Goal: Task Accomplishment & Management: Manage account settings

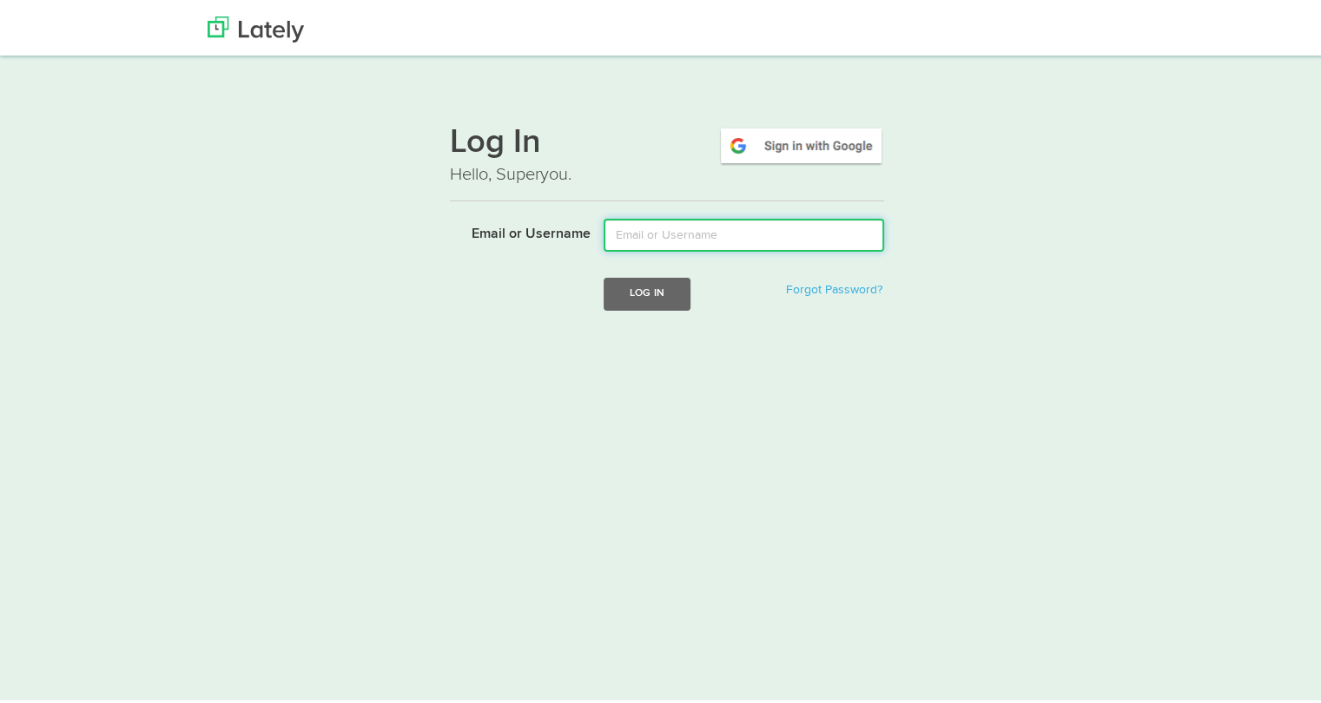
click at [776, 227] on input "Email or Username" at bounding box center [743, 231] width 280 height 33
type input "tamararey@fifth-dimension.io"
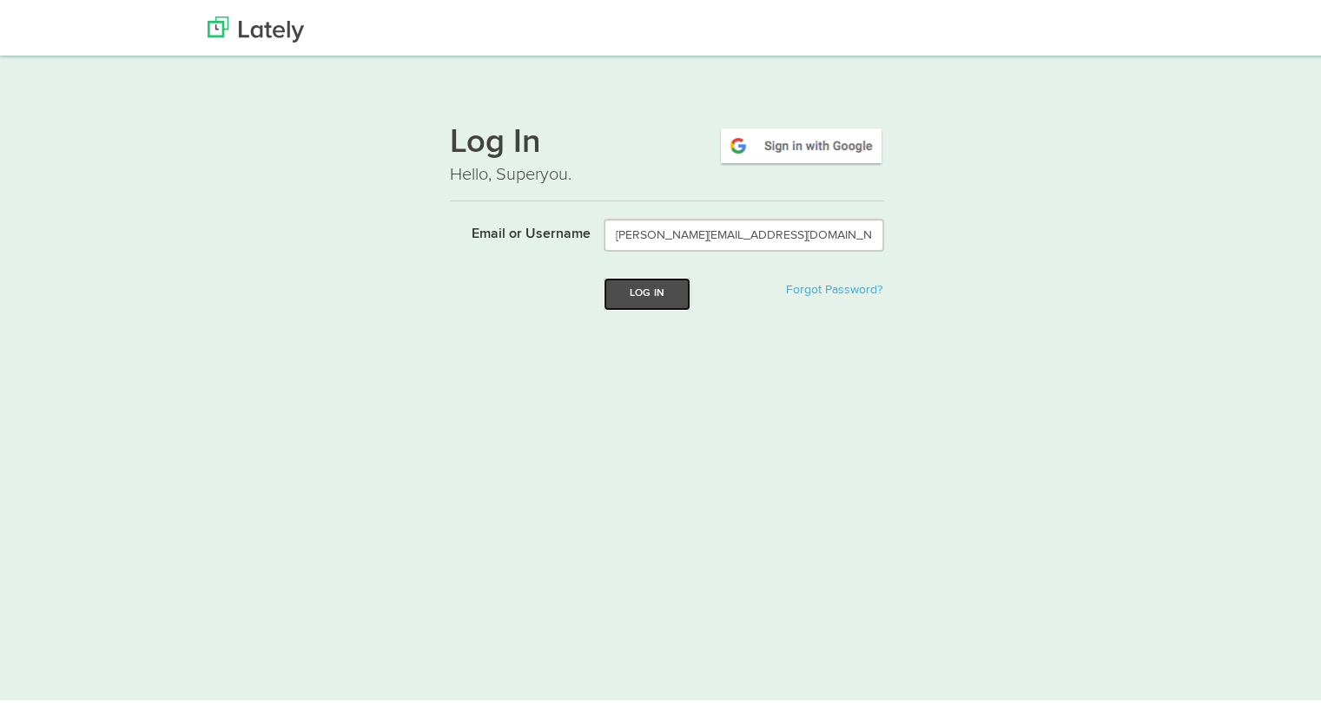
click at [634, 303] on button "Log In" at bounding box center [646, 290] width 87 height 32
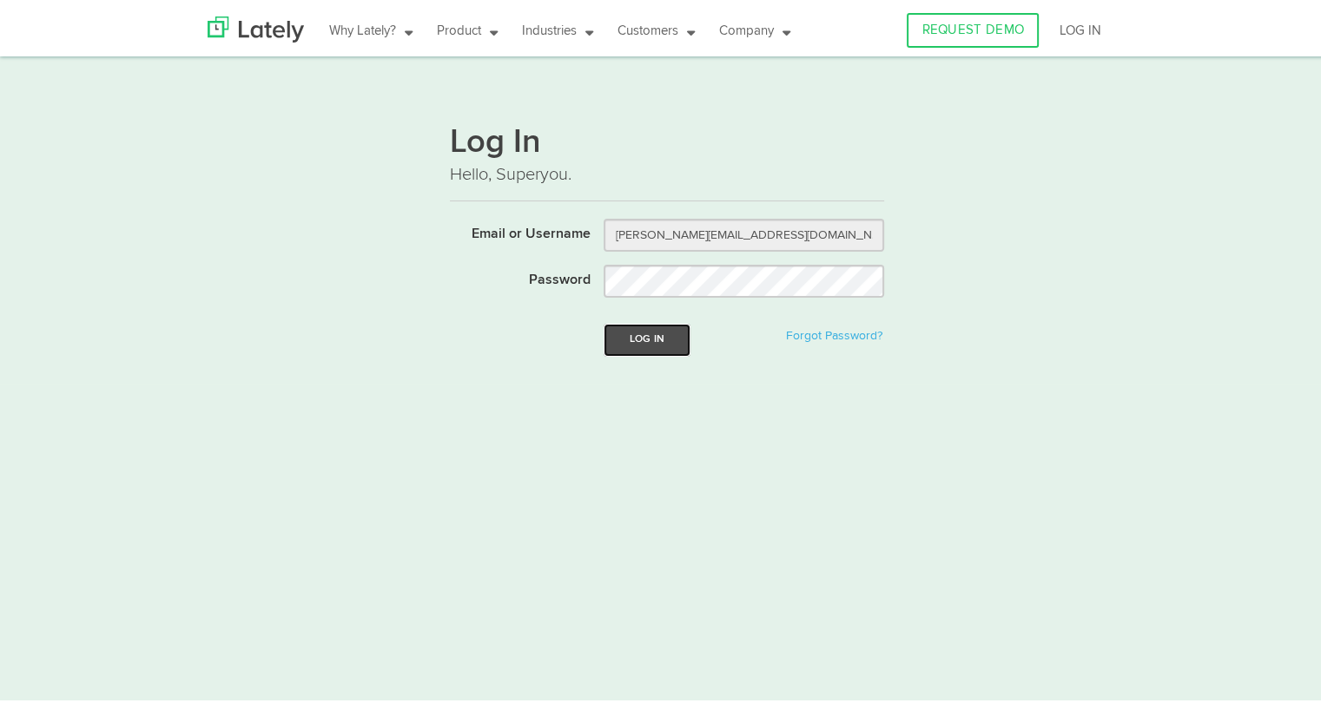
click at [637, 345] on button "Log In" at bounding box center [646, 336] width 87 height 32
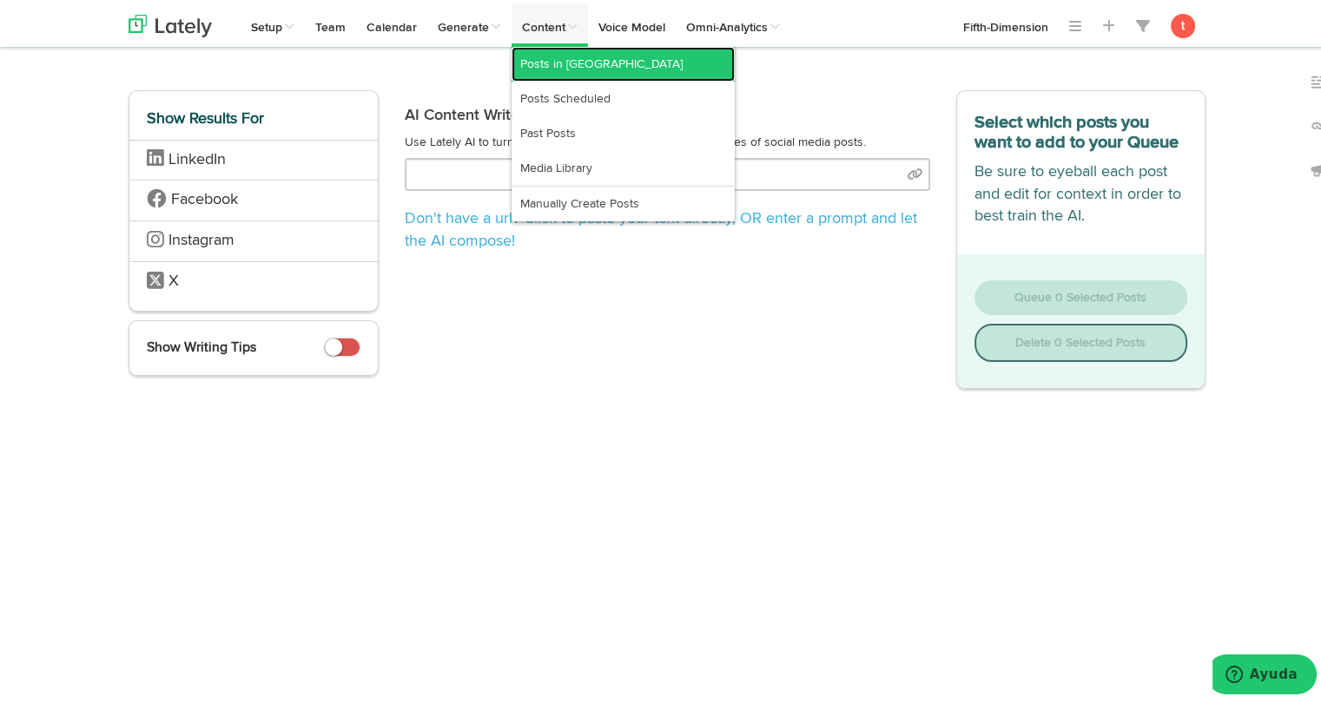
click at [548, 49] on link "Posts in [GEOGRAPHIC_DATA]" at bounding box center [622, 60] width 223 height 35
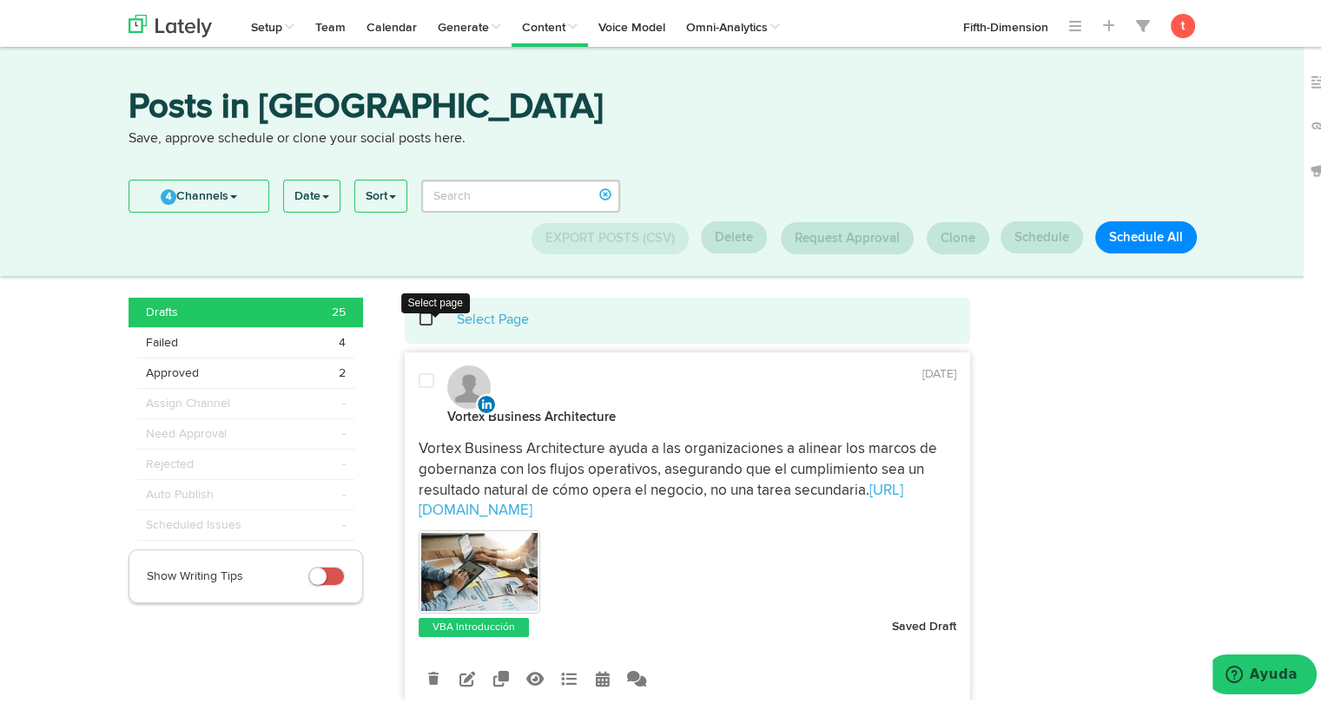
click at [418, 317] on span at bounding box center [436, 316] width 36 height 1
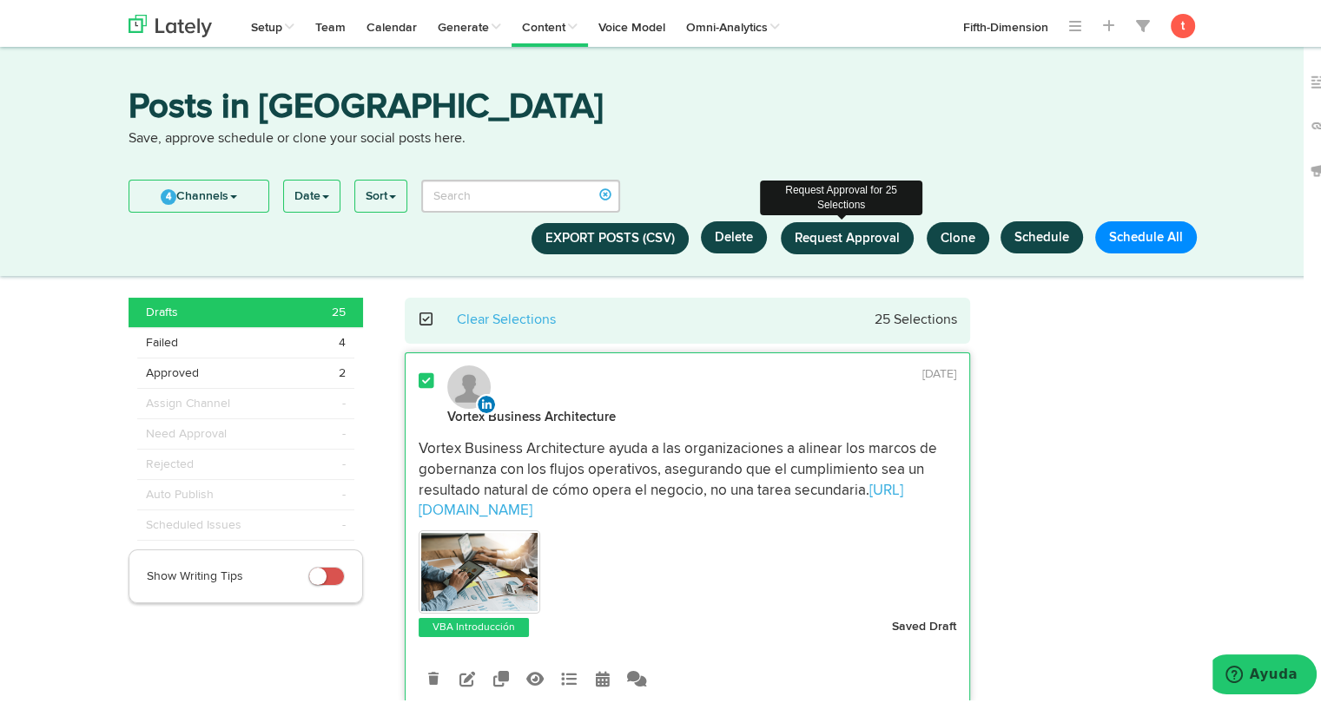
click at [854, 241] on span "Request Approval" at bounding box center [846, 234] width 105 height 13
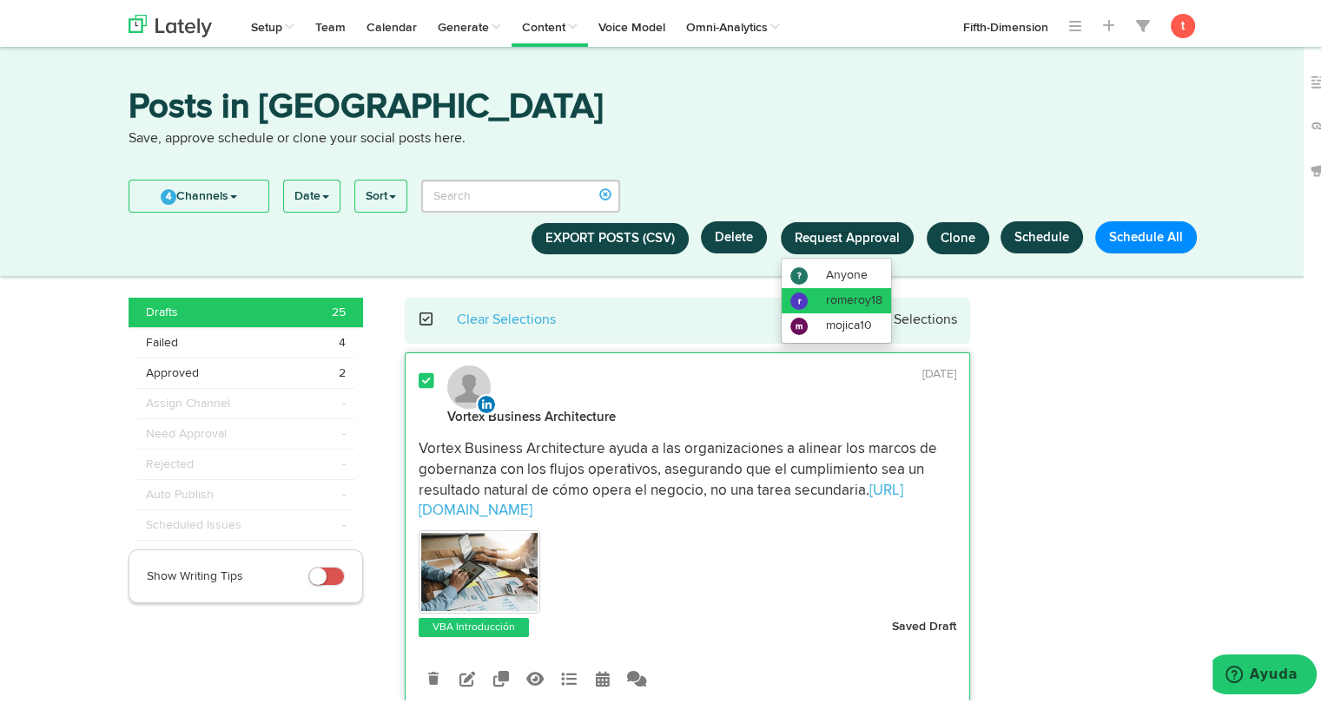
click at [843, 297] on span "romeroy18" at bounding box center [854, 297] width 56 height 12
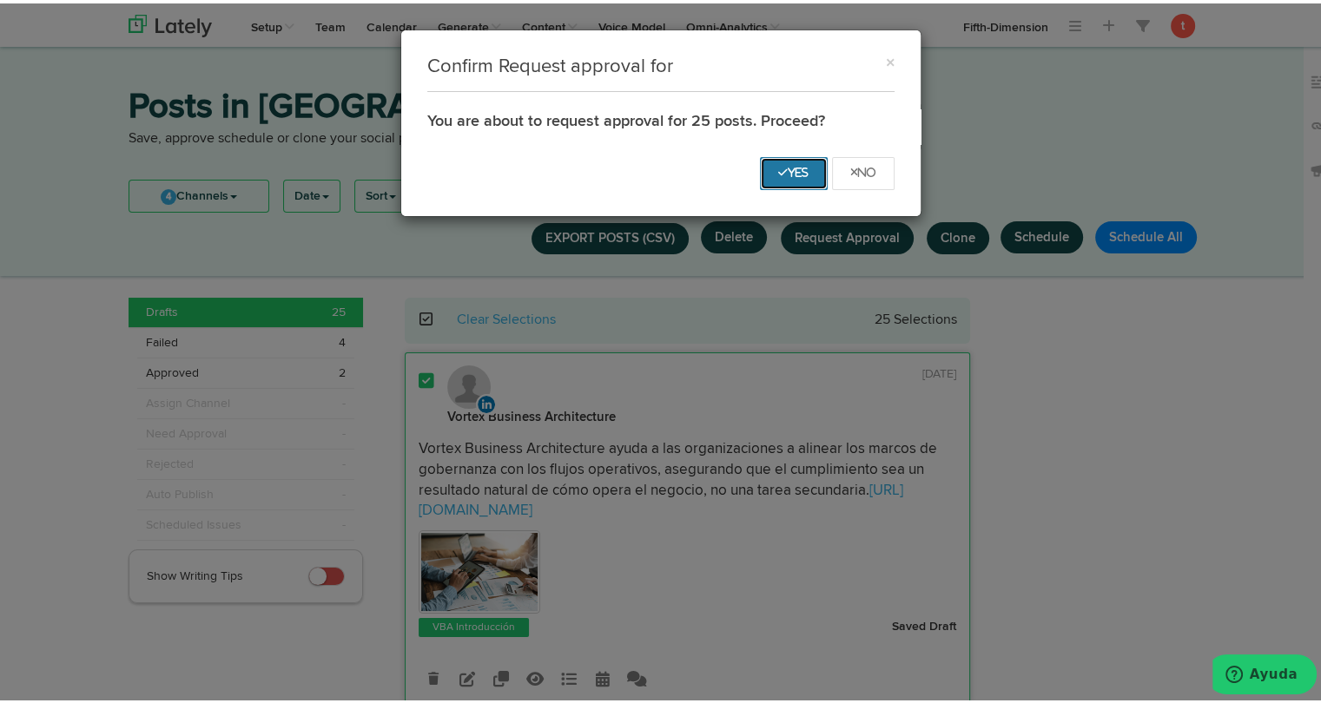
click at [778, 176] on button "Yes" at bounding box center [794, 170] width 68 height 33
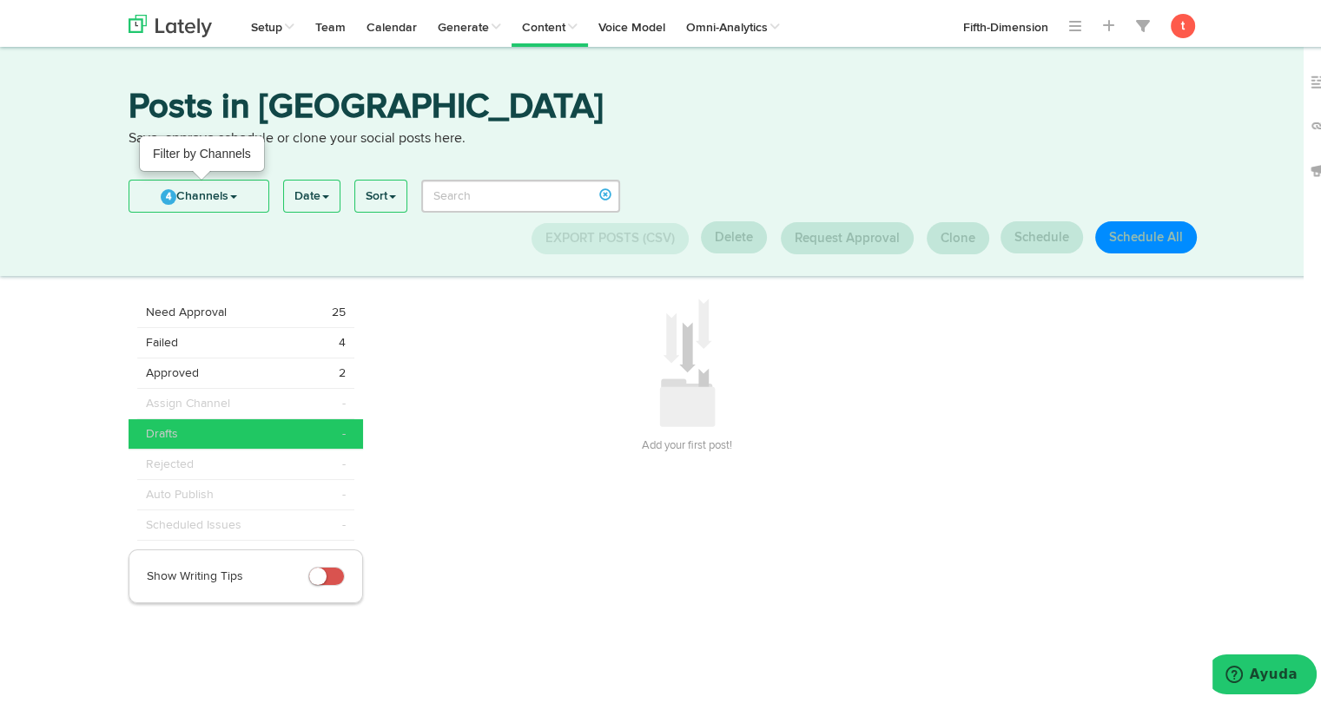
click at [239, 181] on link "4 Channels" at bounding box center [198, 192] width 139 height 31
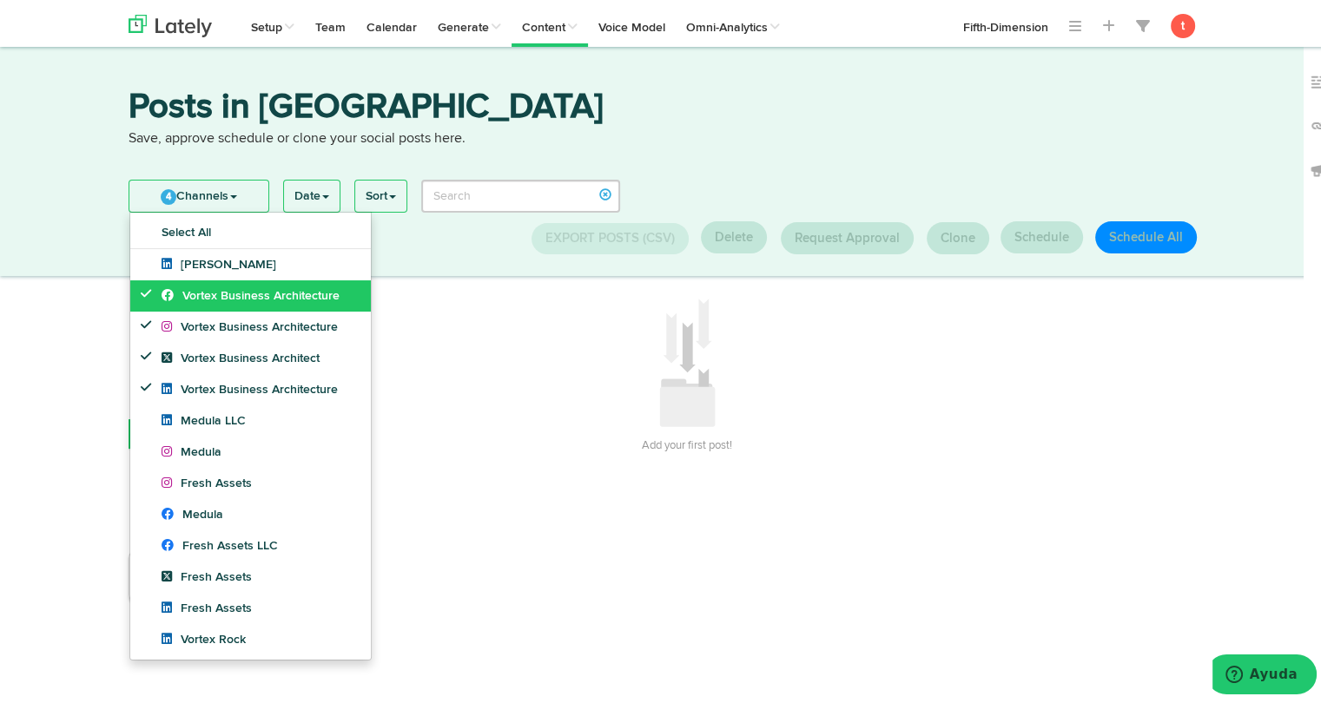
click at [211, 293] on span "Vortex Business Architecture" at bounding box center [250, 293] width 178 height 12
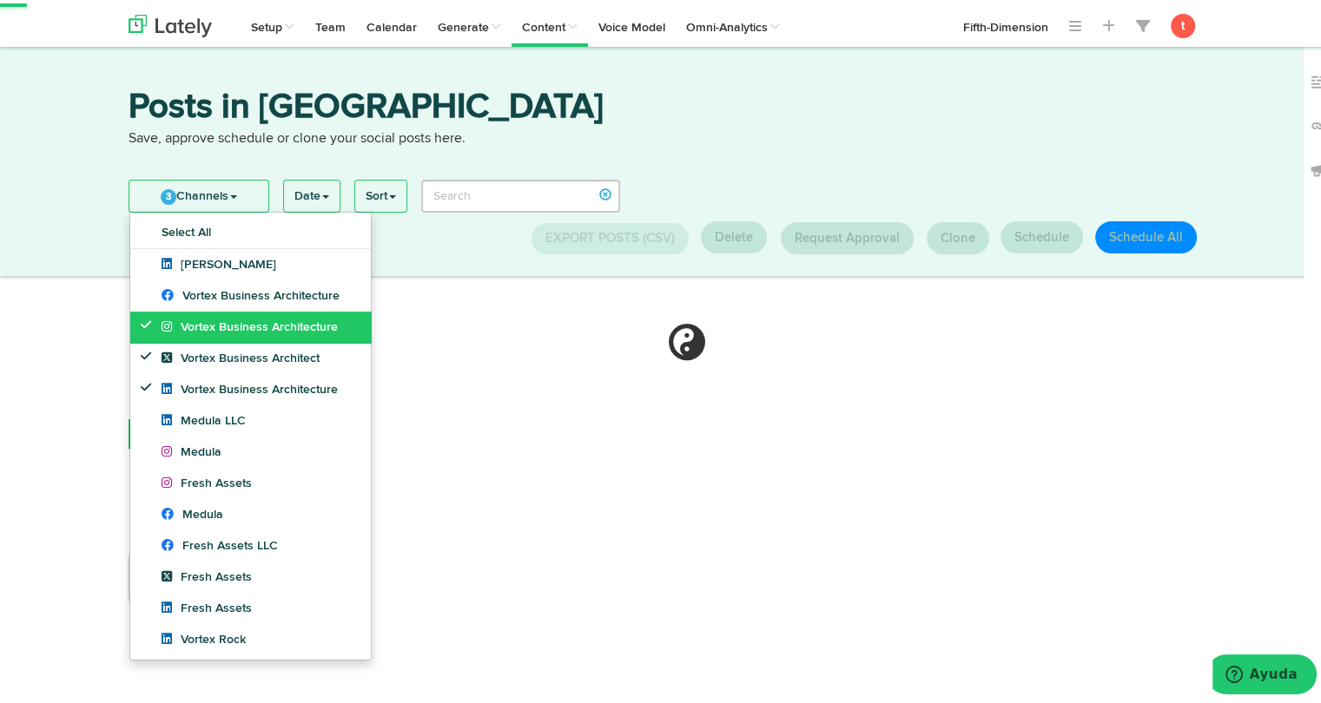
click at [203, 325] on span "Vortex Business Architecture" at bounding box center [249, 324] width 176 height 12
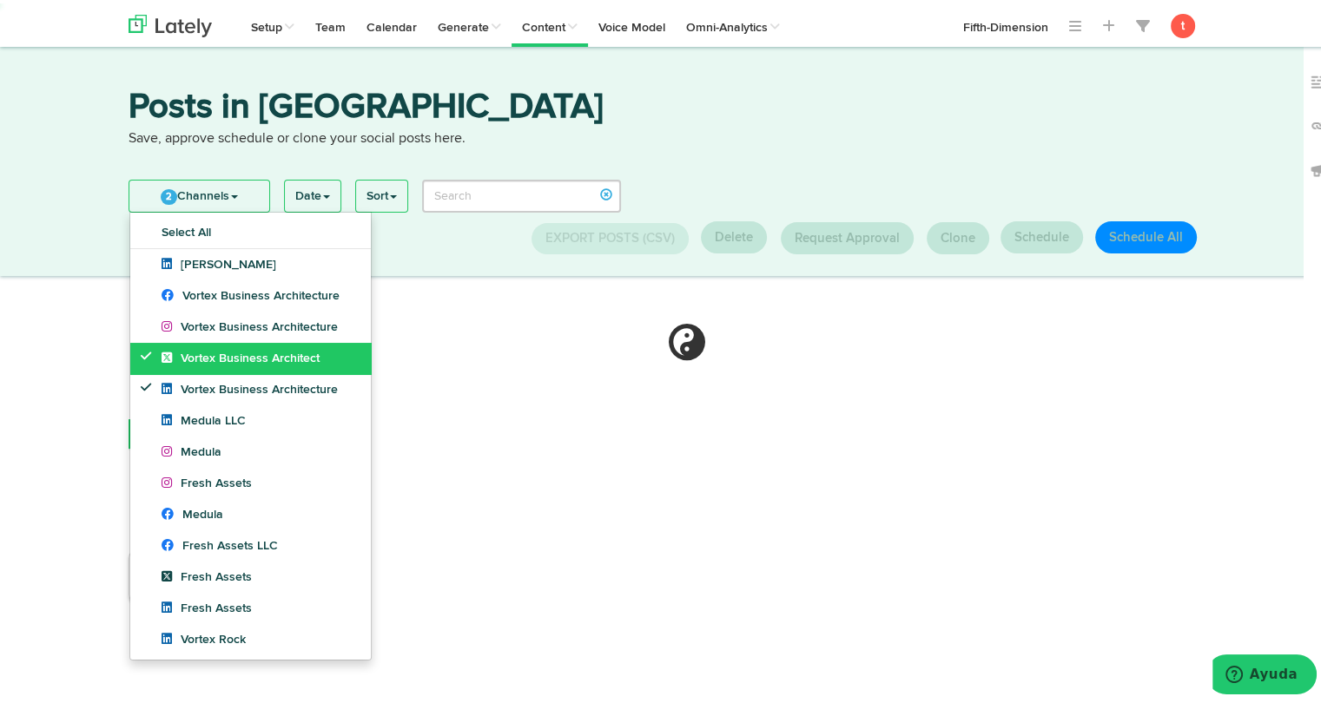
click at [195, 360] on span "Vortex Business Architect" at bounding box center [240, 355] width 158 height 12
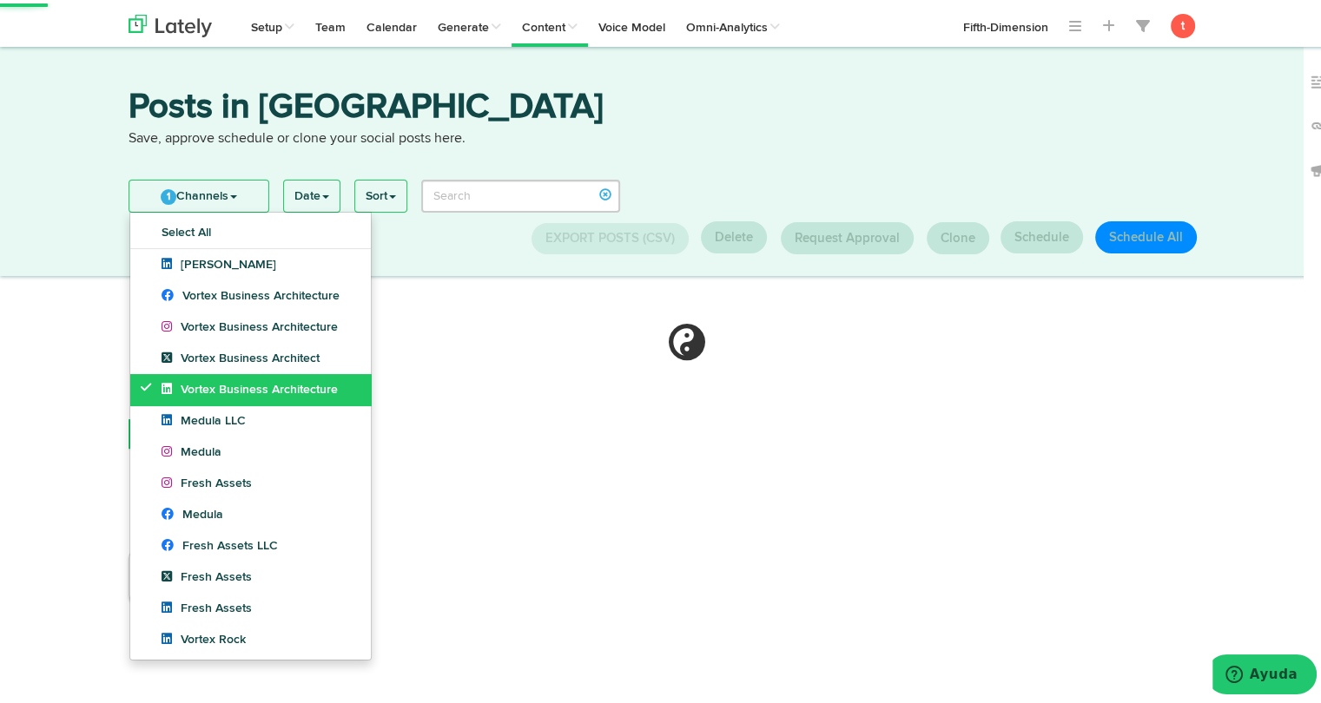
click at [188, 386] on span "Vortex Business Architecture" at bounding box center [249, 386] width 176 height 12
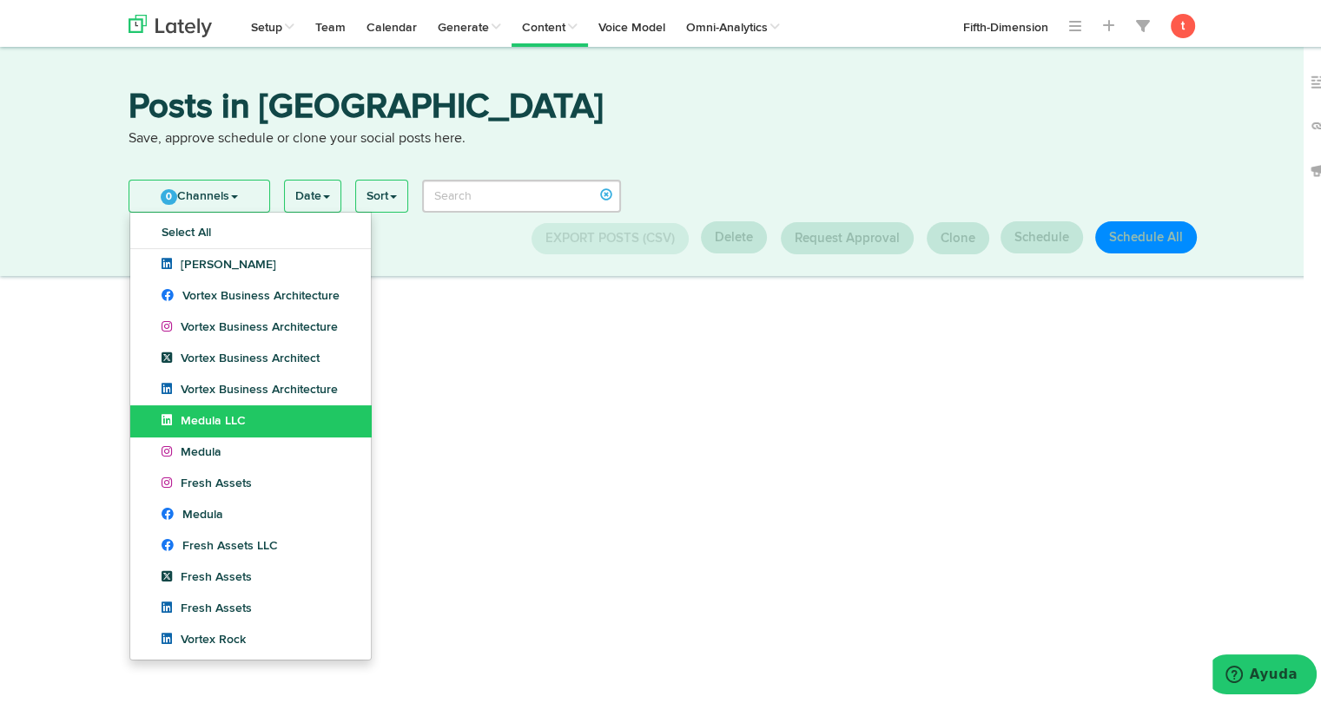
click at [184, 412] on span "Medula LLC" at bounding box center [203, 418] width 84 height 12
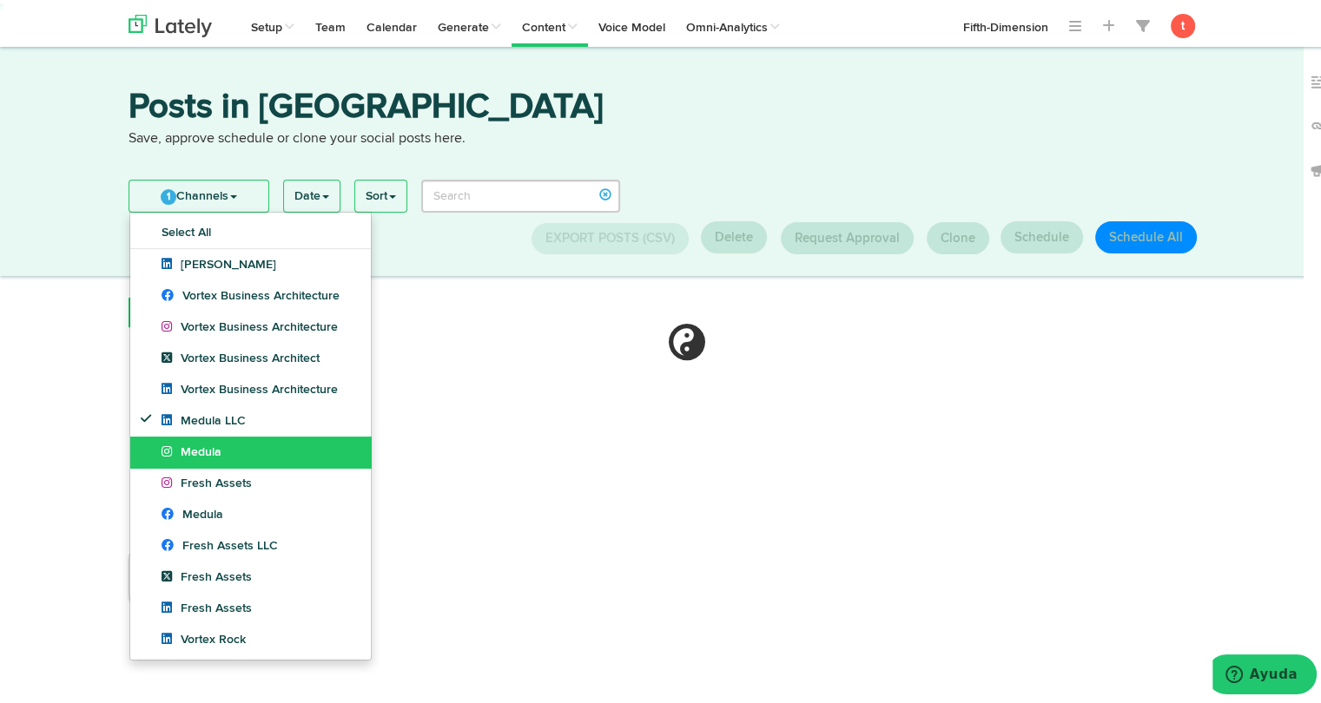
click at [183, 443] on span "Medula" at bounding box center [191, 449] width 60 height 12
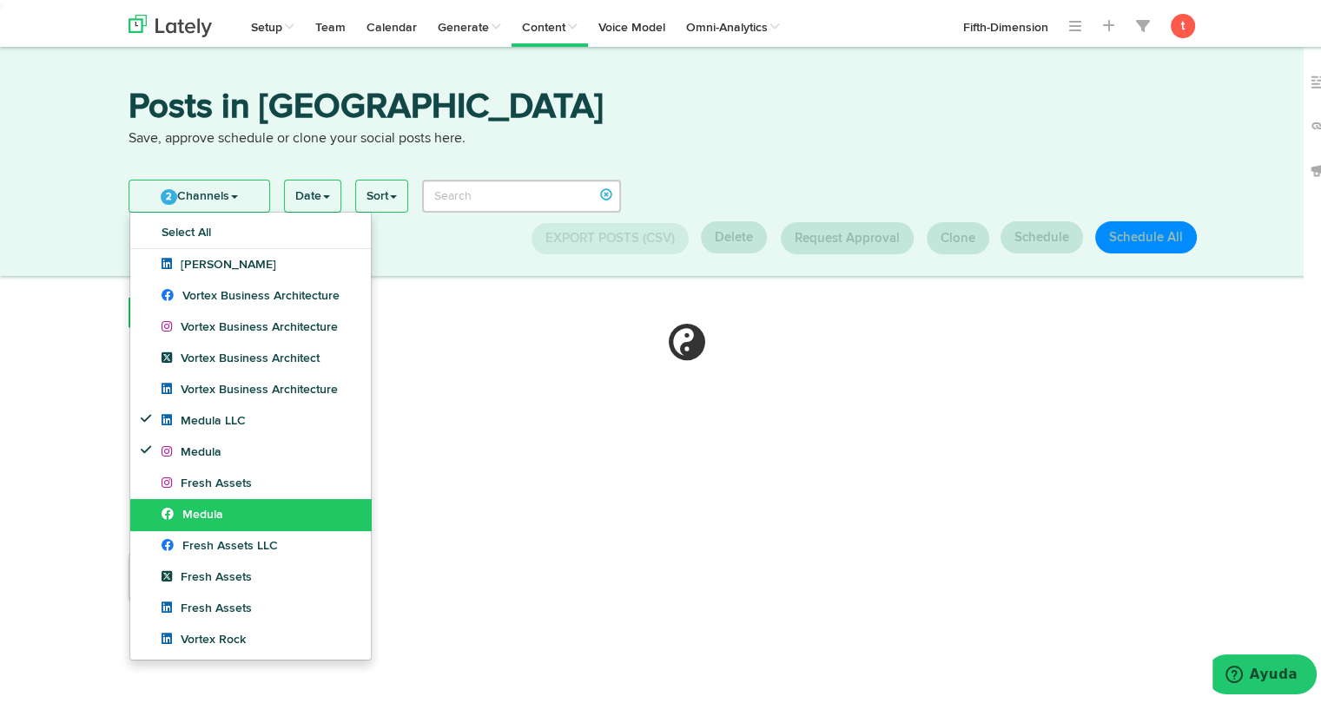
click at [172, 508] on icon at bounding box center [171, 510] width 21 height 12
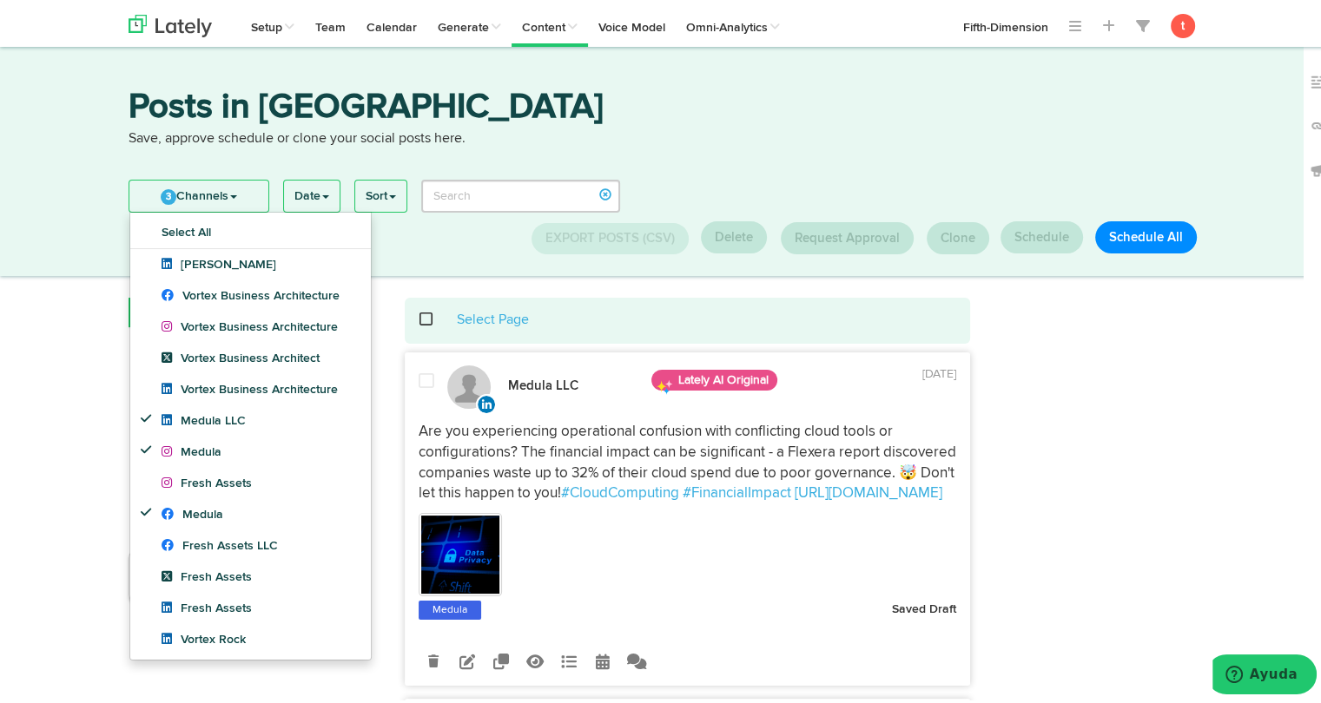
click at [194, 188] on link "3 Channels" at bounding box center [198, 192] width 139 height 31
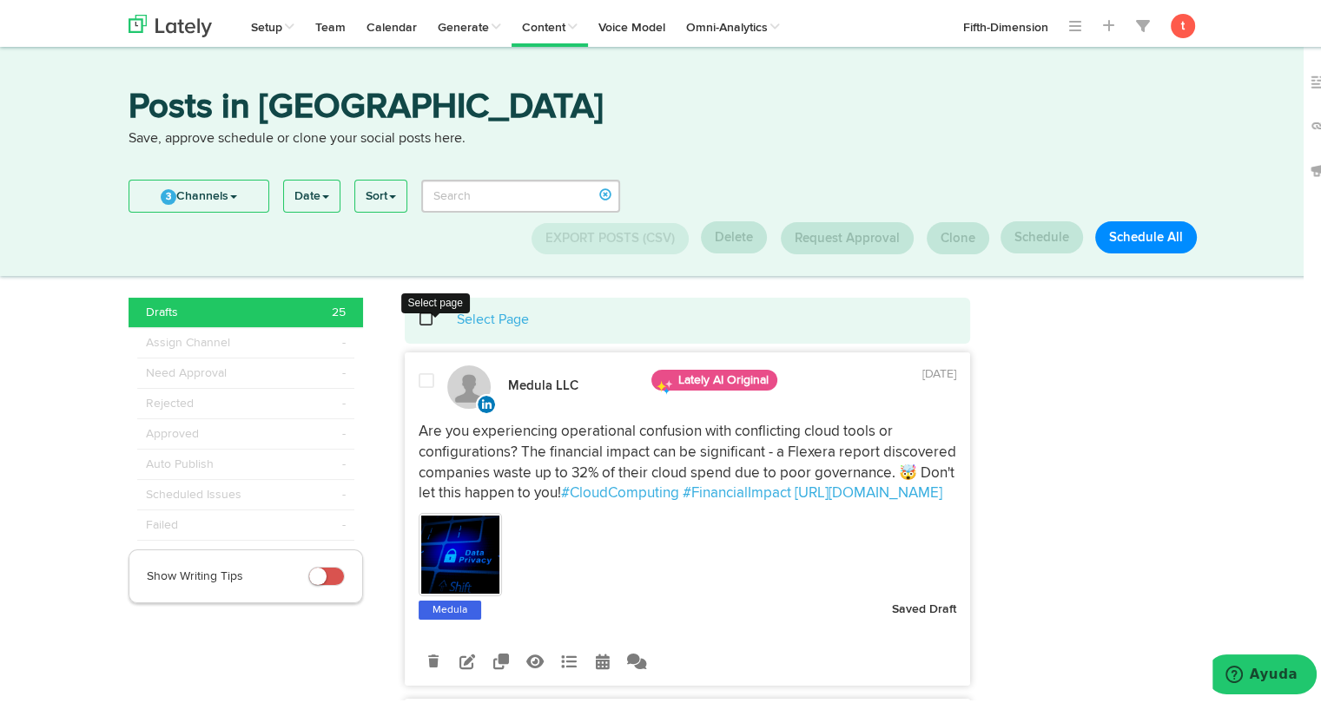
click at [418, 317] on span at bounding box center [436, 316] width 36 height 1
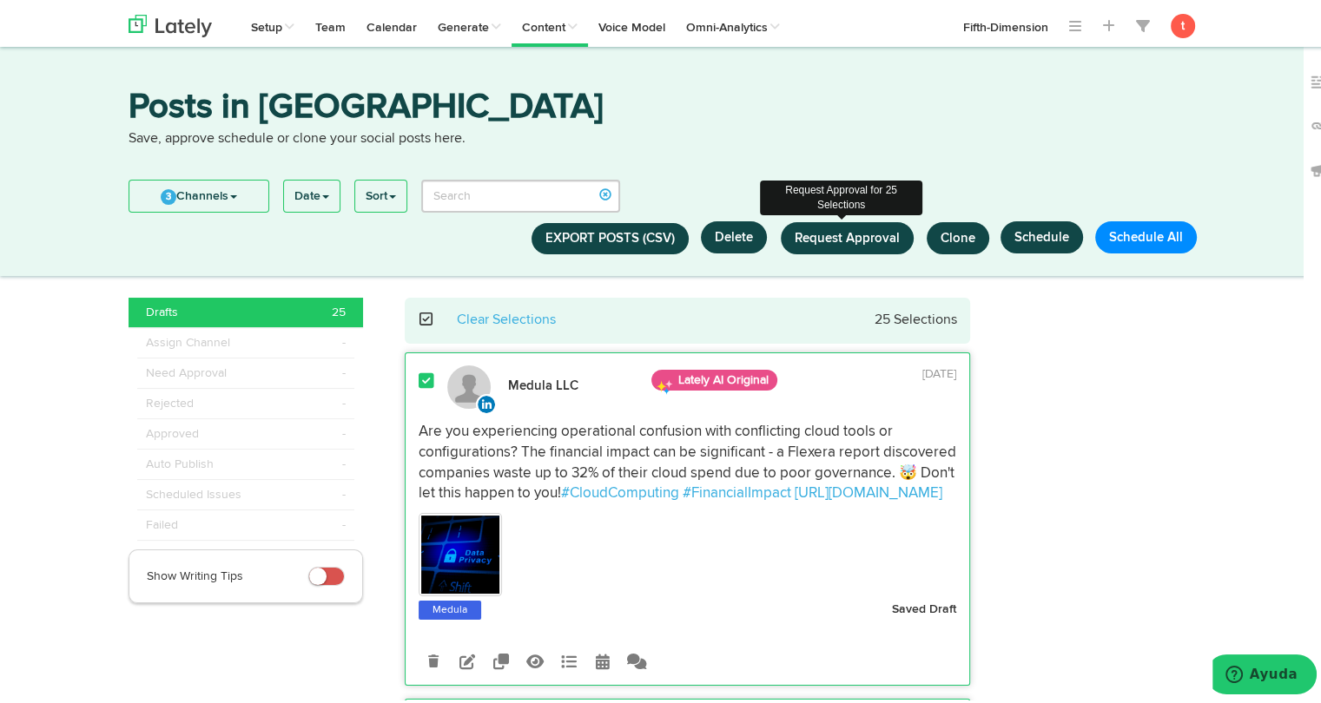
click at [866, 237] on span "Request Approval" at bounding box center [846, 234] width 105 height 13
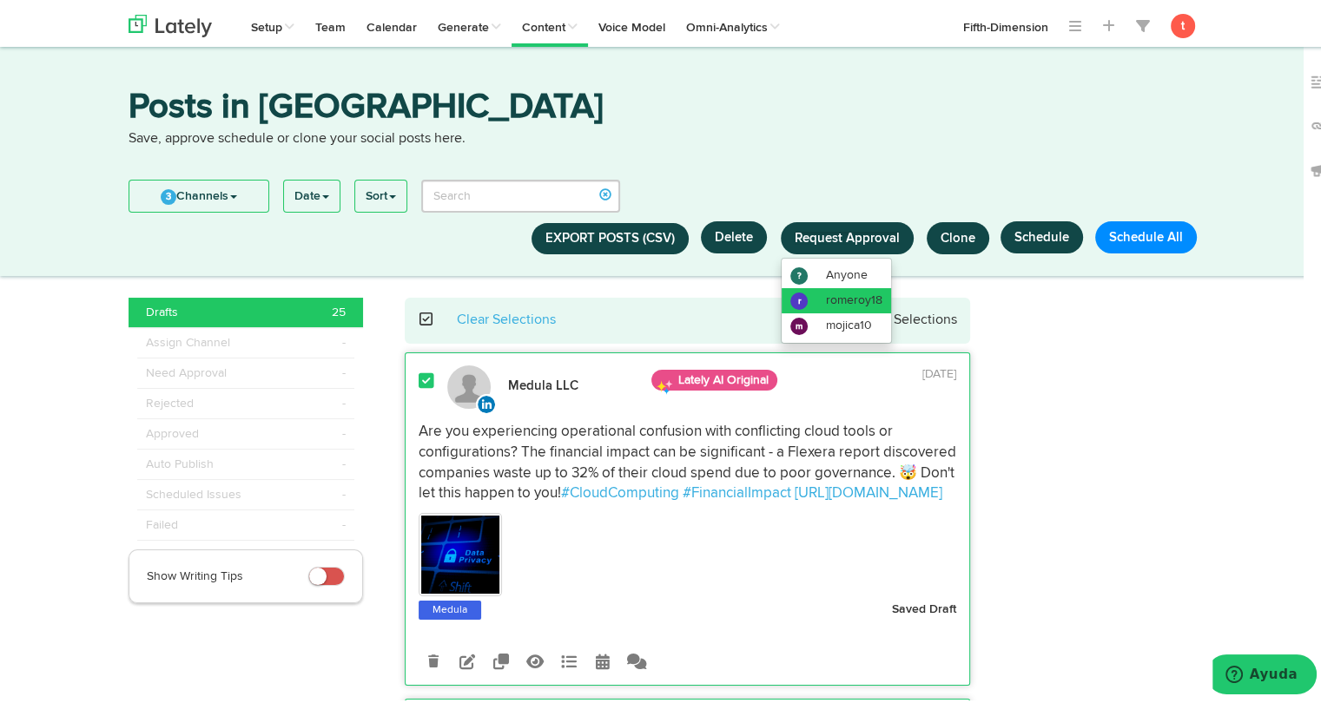
click at [840, 305] on li "r romeroy18" at bounding box center [835, 297] width 109 height 25
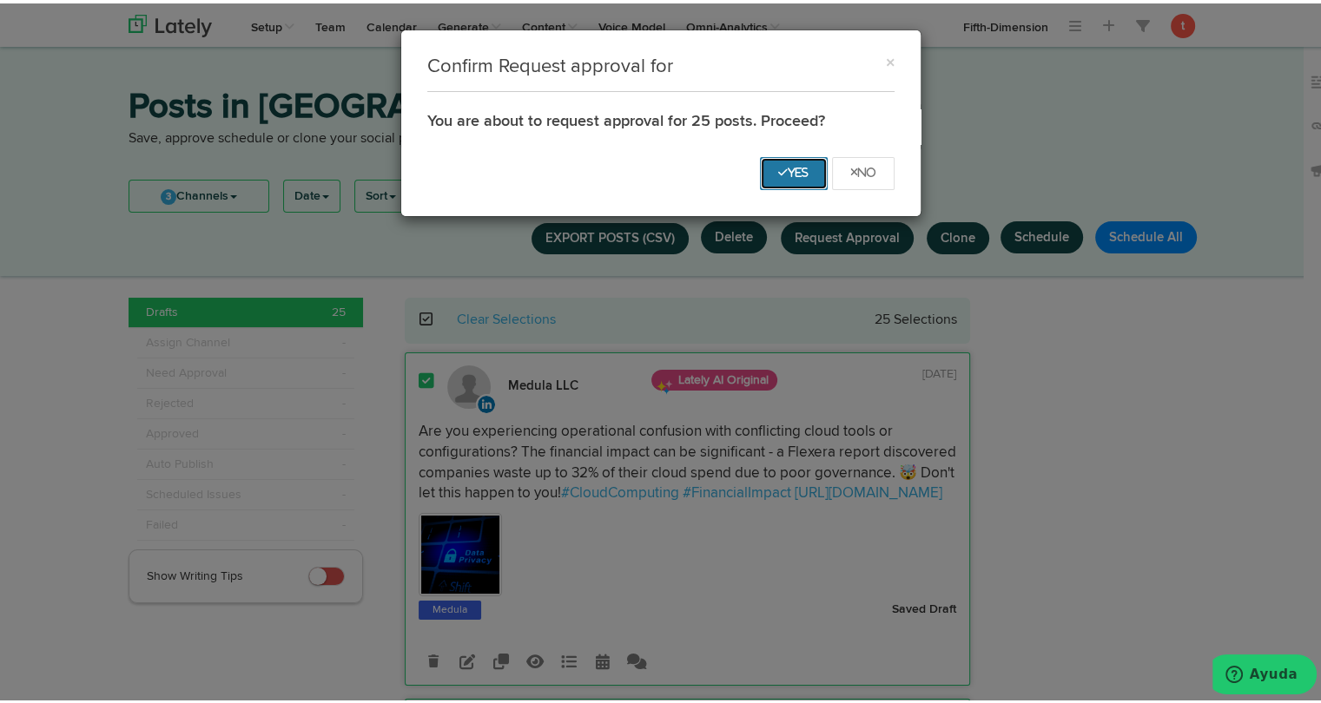
click at [781, 166] on icon "Yes" at bounding box center [793, 169] width 31 height 10
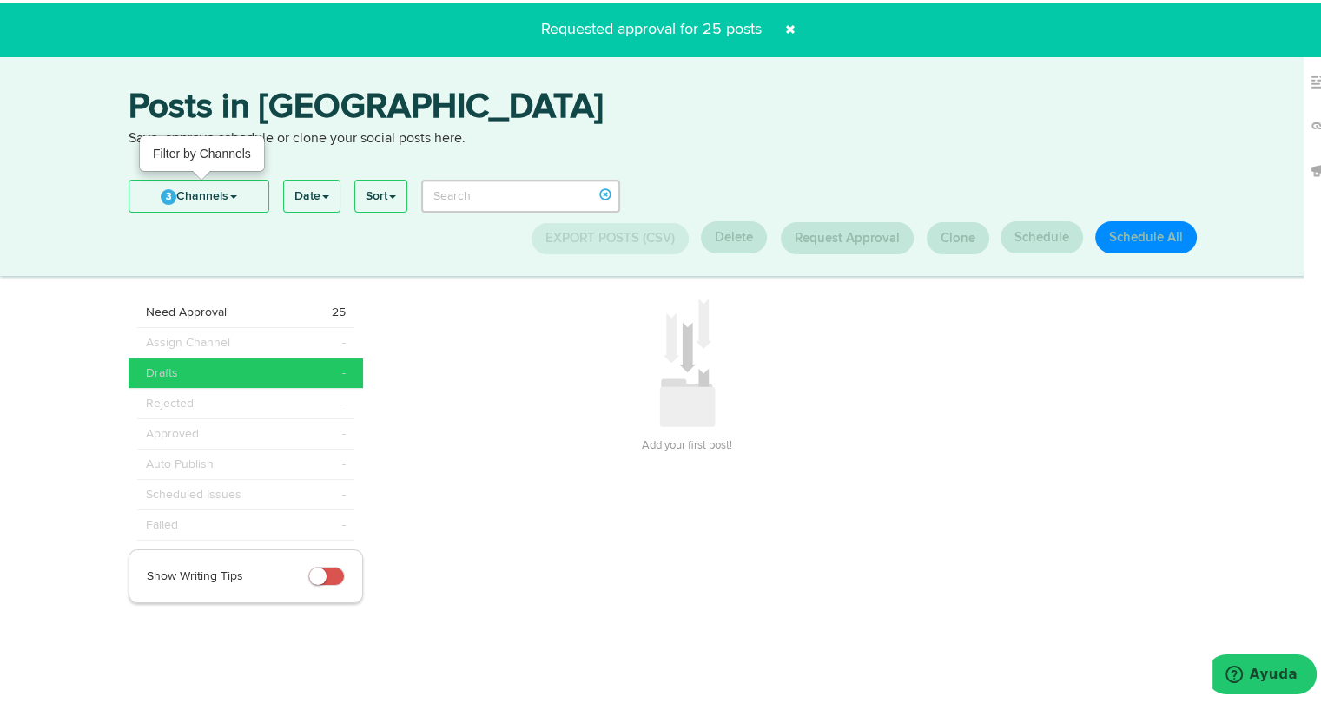
click at [188, 199] on link "3 Channels" at bounding box center [198, 192] width 139 height 31
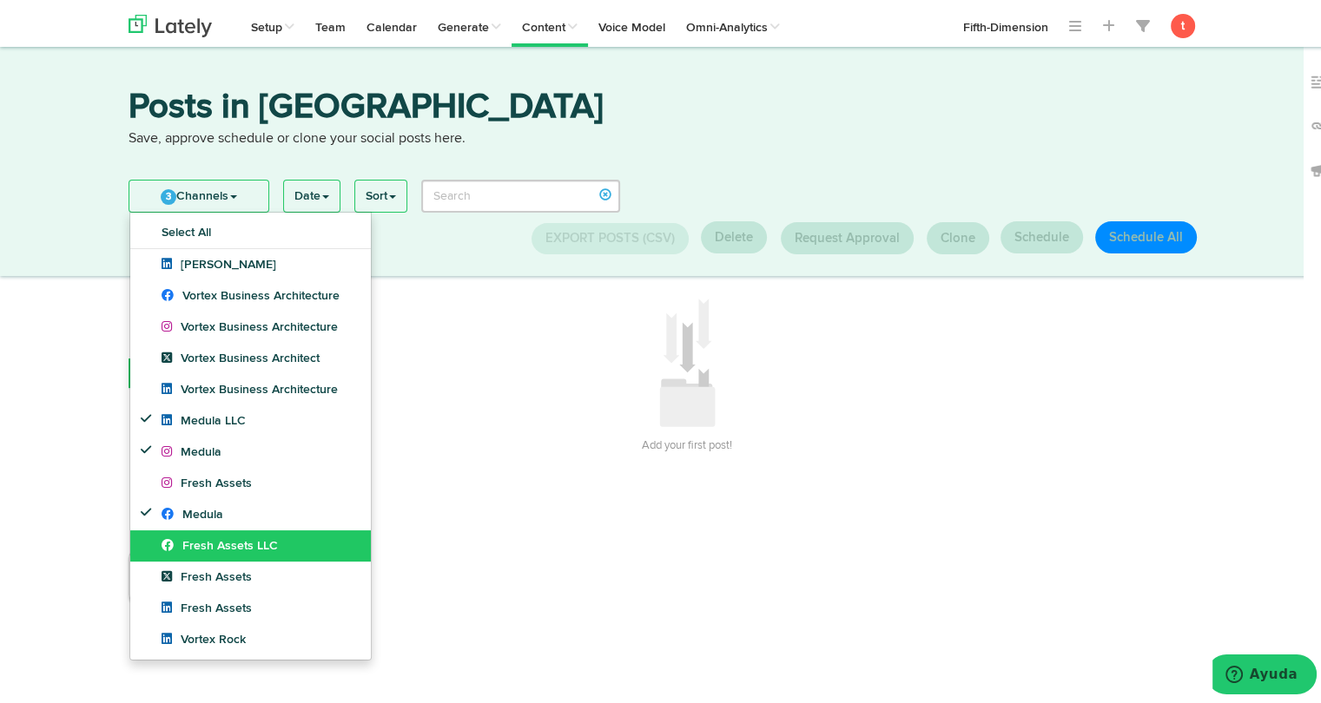
click at [208, 534] on link "Fresh Assets LLC" at bounding box center [250, 542] width 241 height 31
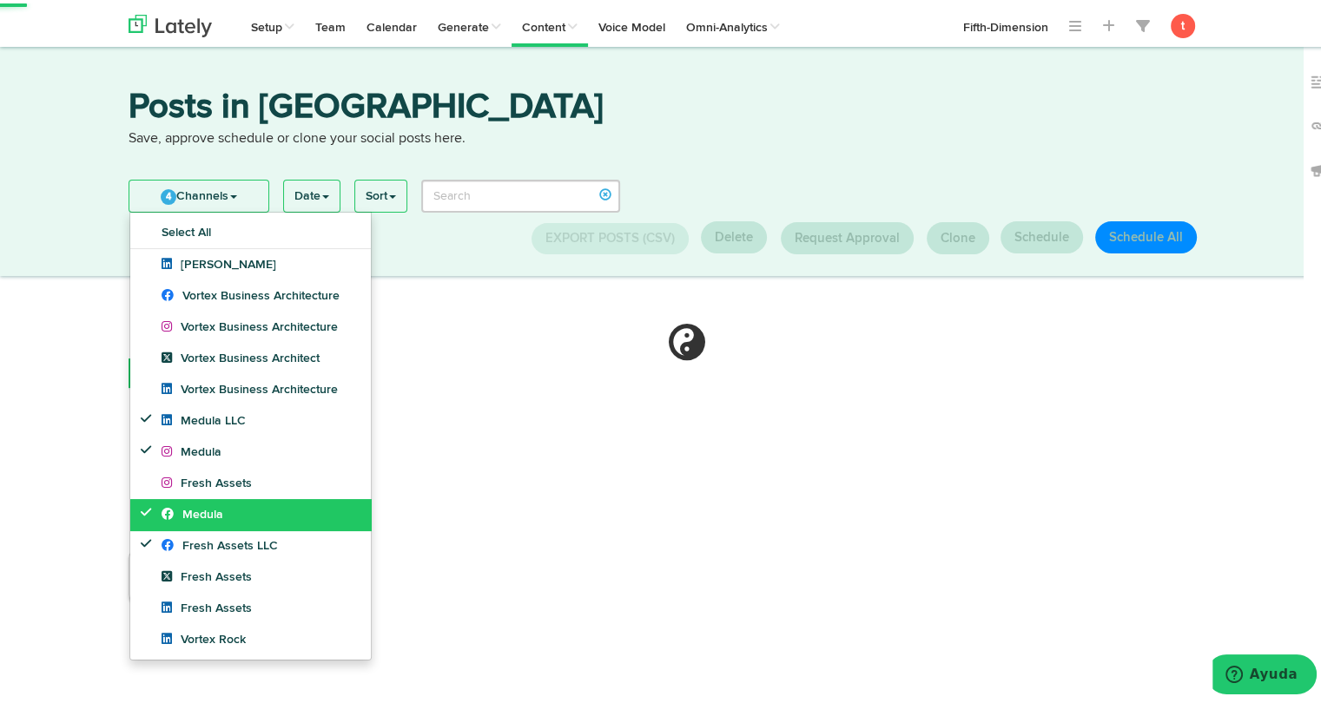
click at [205, 518] on link "Medula" at bounding box center [250, 511] width 241 height 31
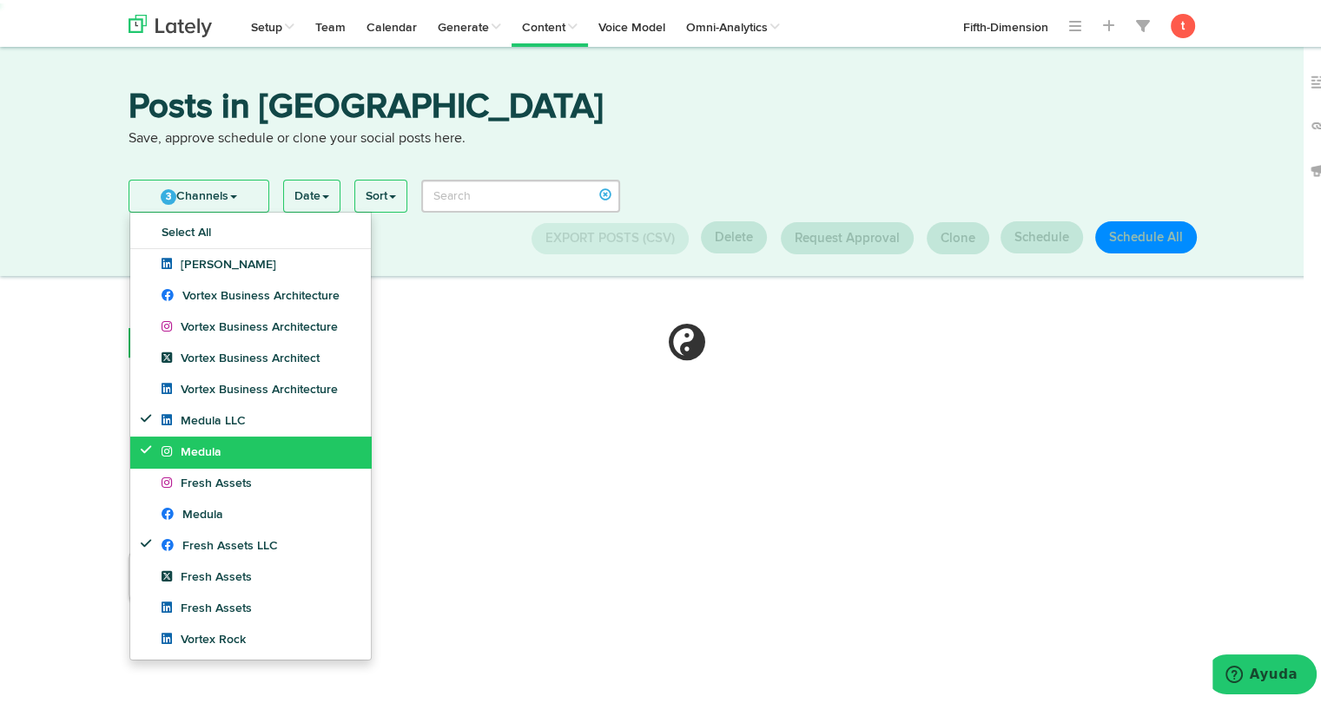
click at [225, 445] on link "Medula" at bounding box center [250, 448] width 241 height 31
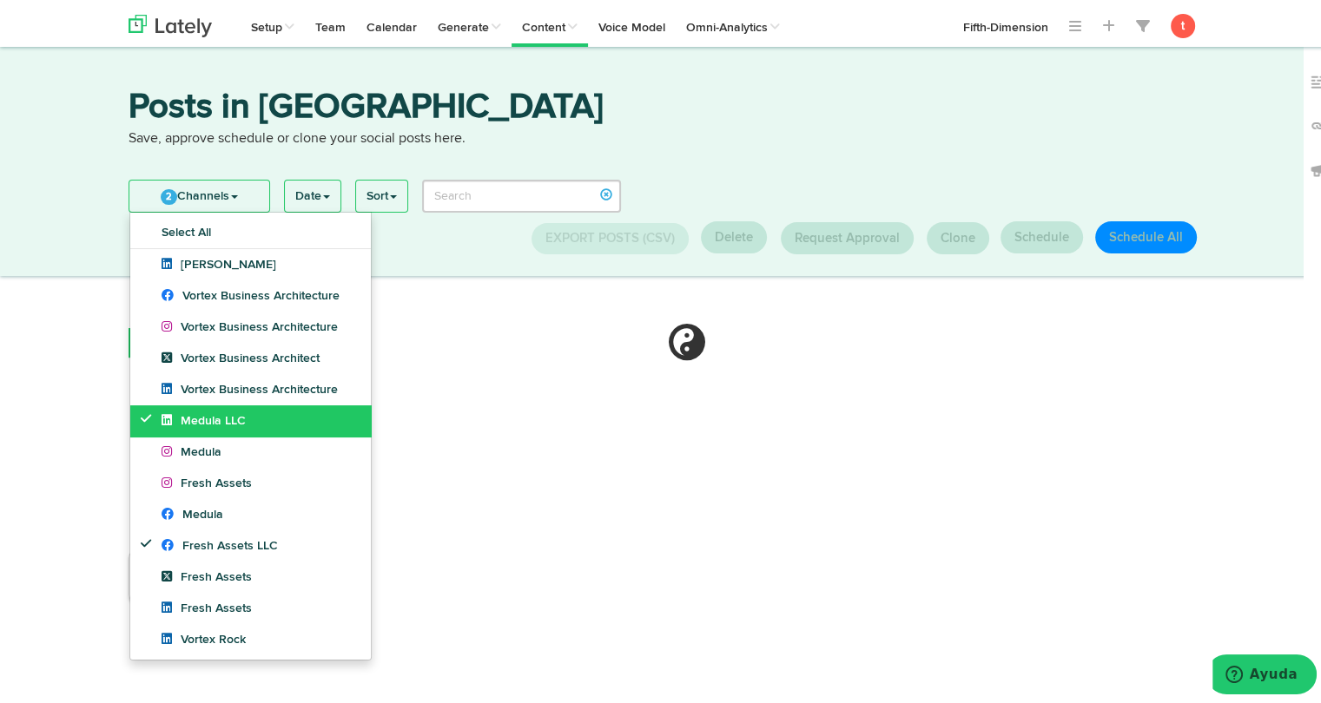
click at [233, 408] on link "Medula LLC" at bounding box center [250, 417] width 241 height 31
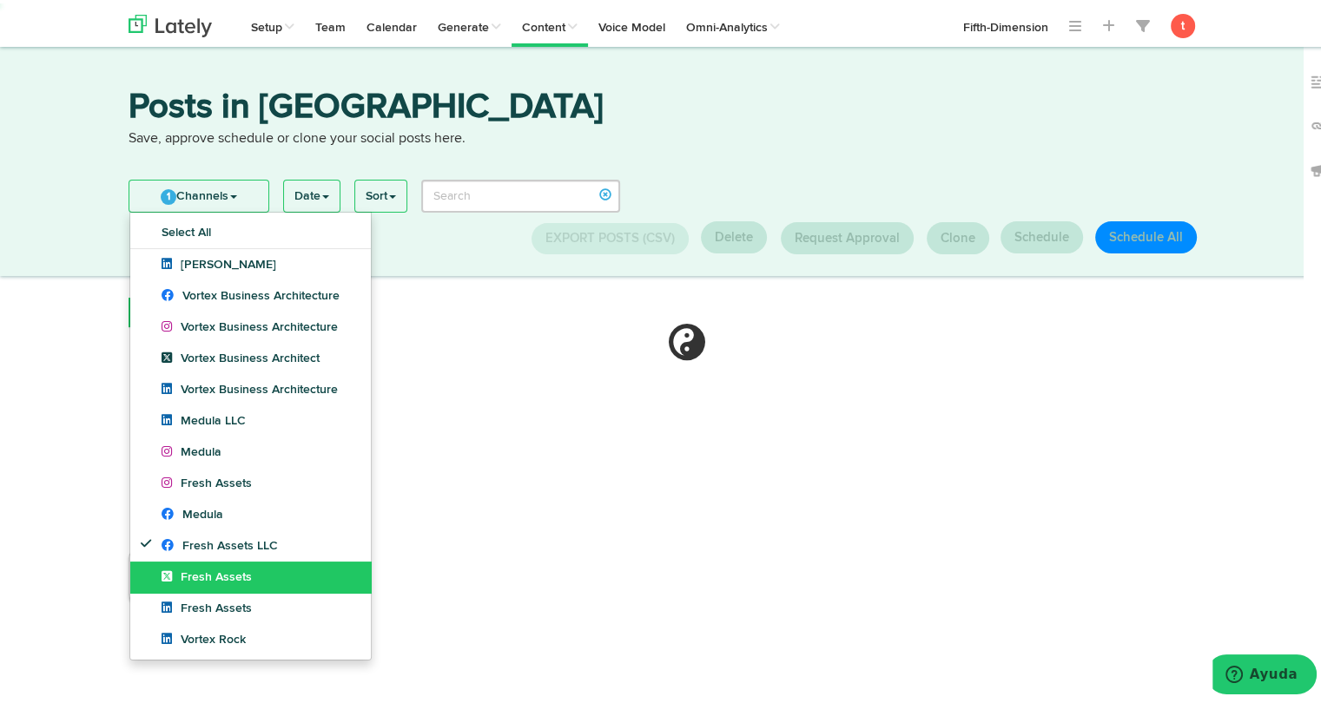
click at [214, 577] on span "Fresh Assets" at bounding box center [206, 574] width 90 height 12
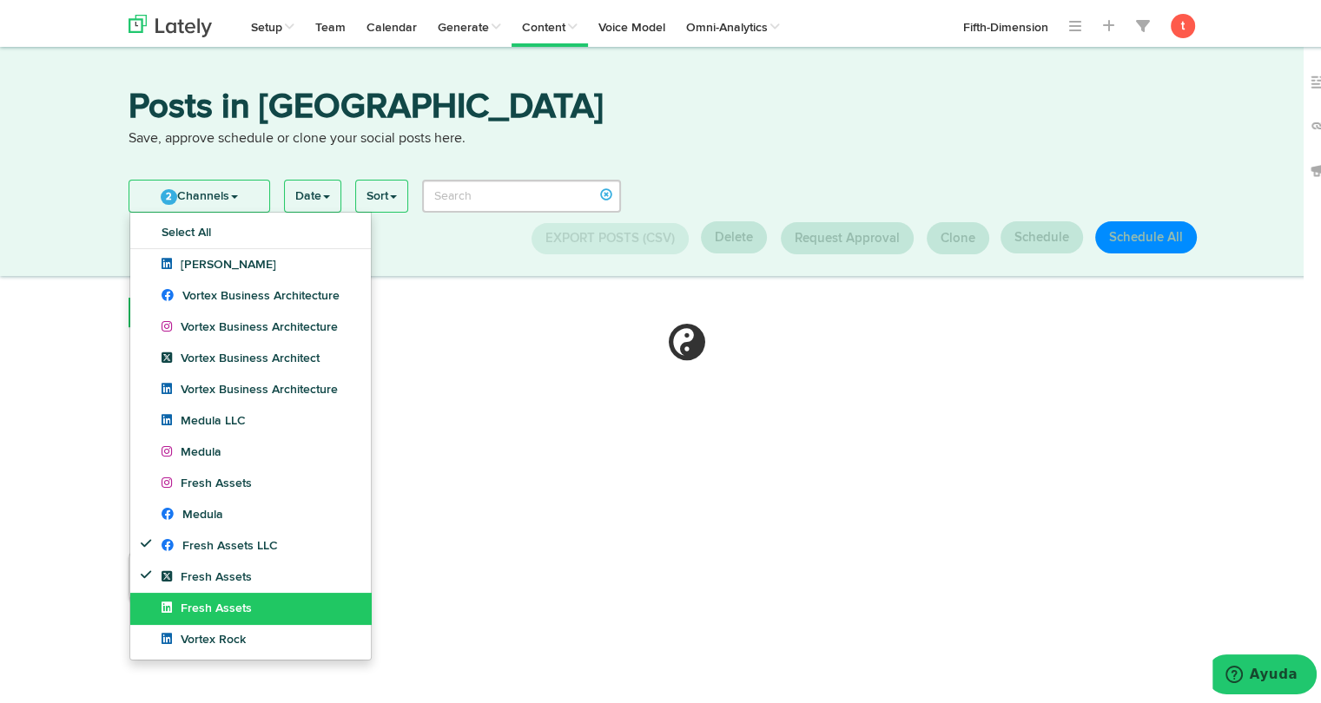
click at [211, 617] on link "Fresh Assets" at bounding box center [250, 605] width 241 height 31
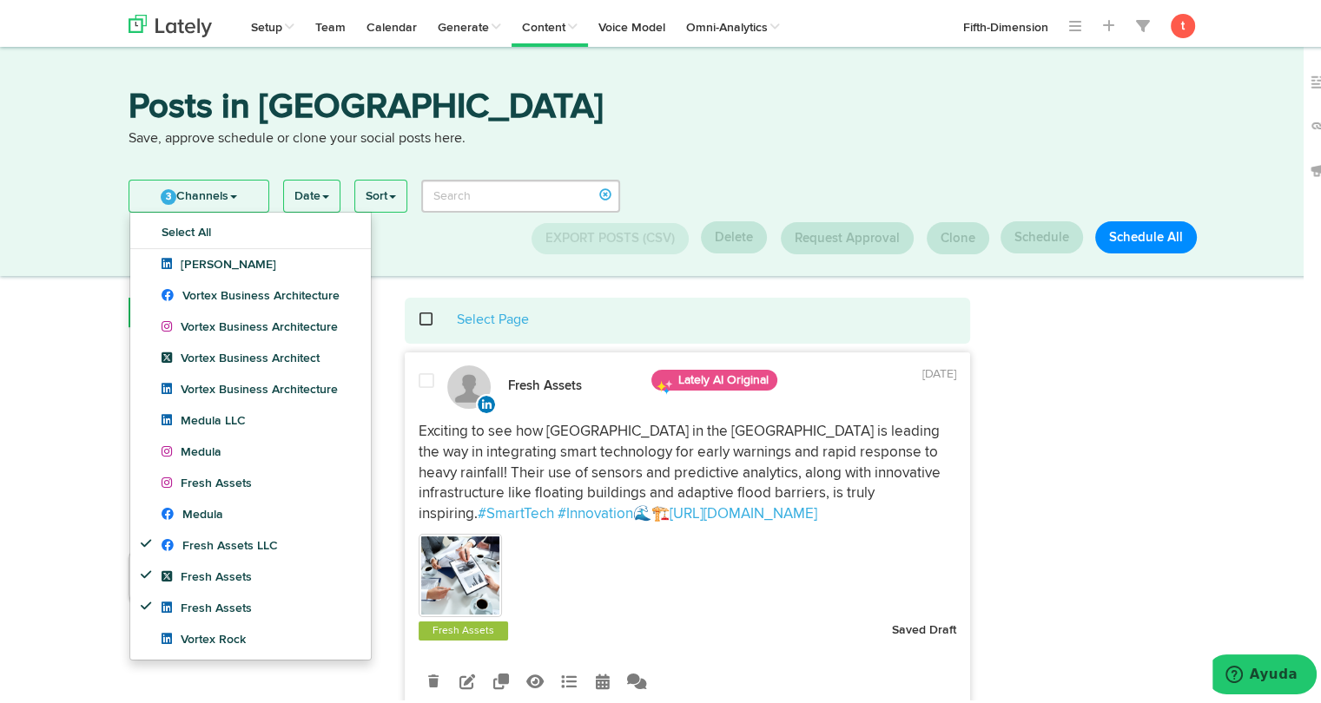
click at [215, 205] on link "3 Channels" at bounding box center [198, 192] width 139 height 31
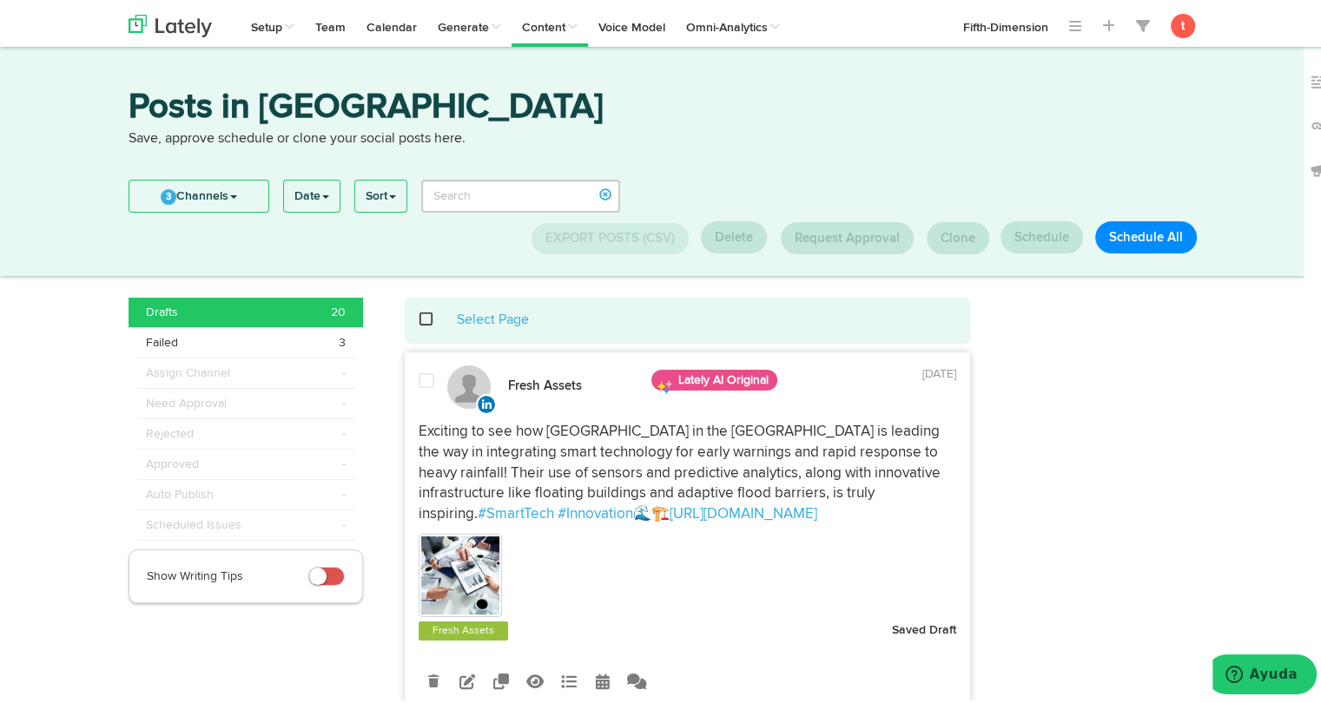
click at [420, 316] on span at bounding box center [436, 316] width 36 height 1
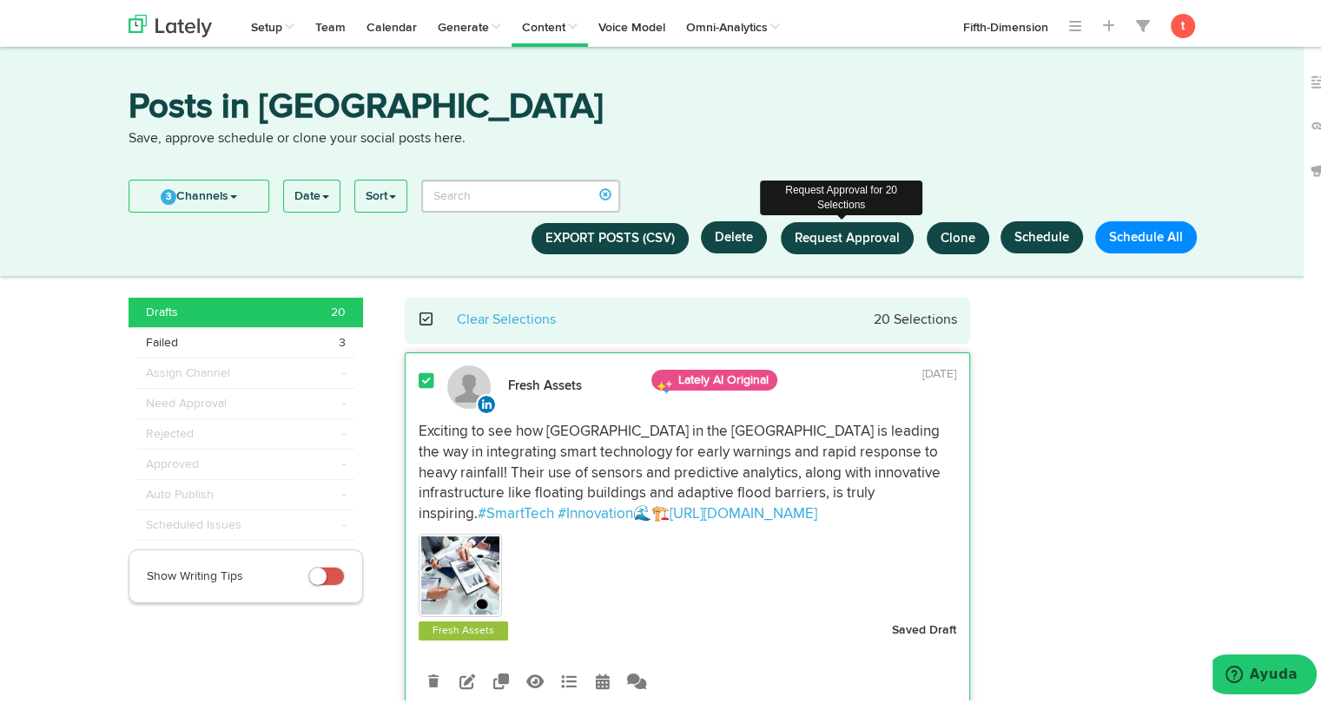
click at [838, 234] on span "Request Approval" at bounding box center [846, 234] width 105 height 13
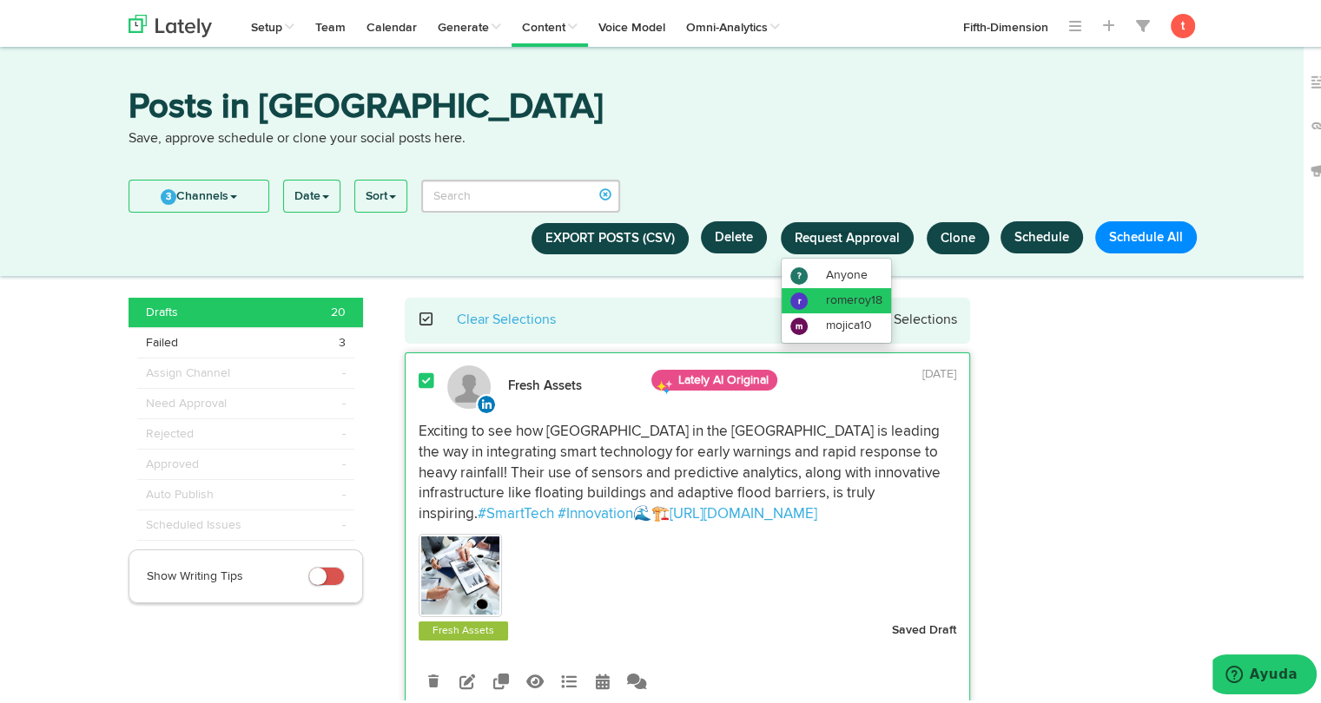
click at [842, 294] on span "romeroy18" at bounding box center [854, 297] width 56 height 12
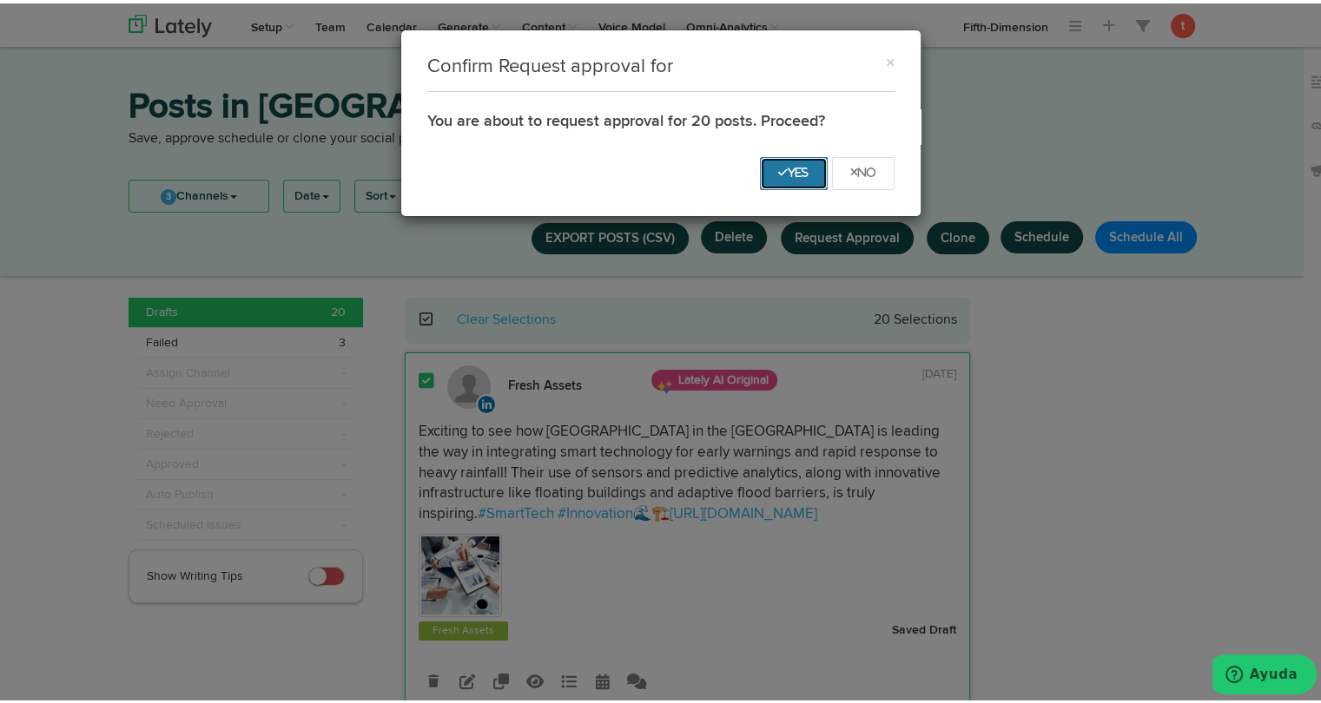
click at [792, 170] on icon "Yes" at bounding box center [793, 169] width 31 height 10
